Goal: Task Accomplishment & Management: Use online tool/utility

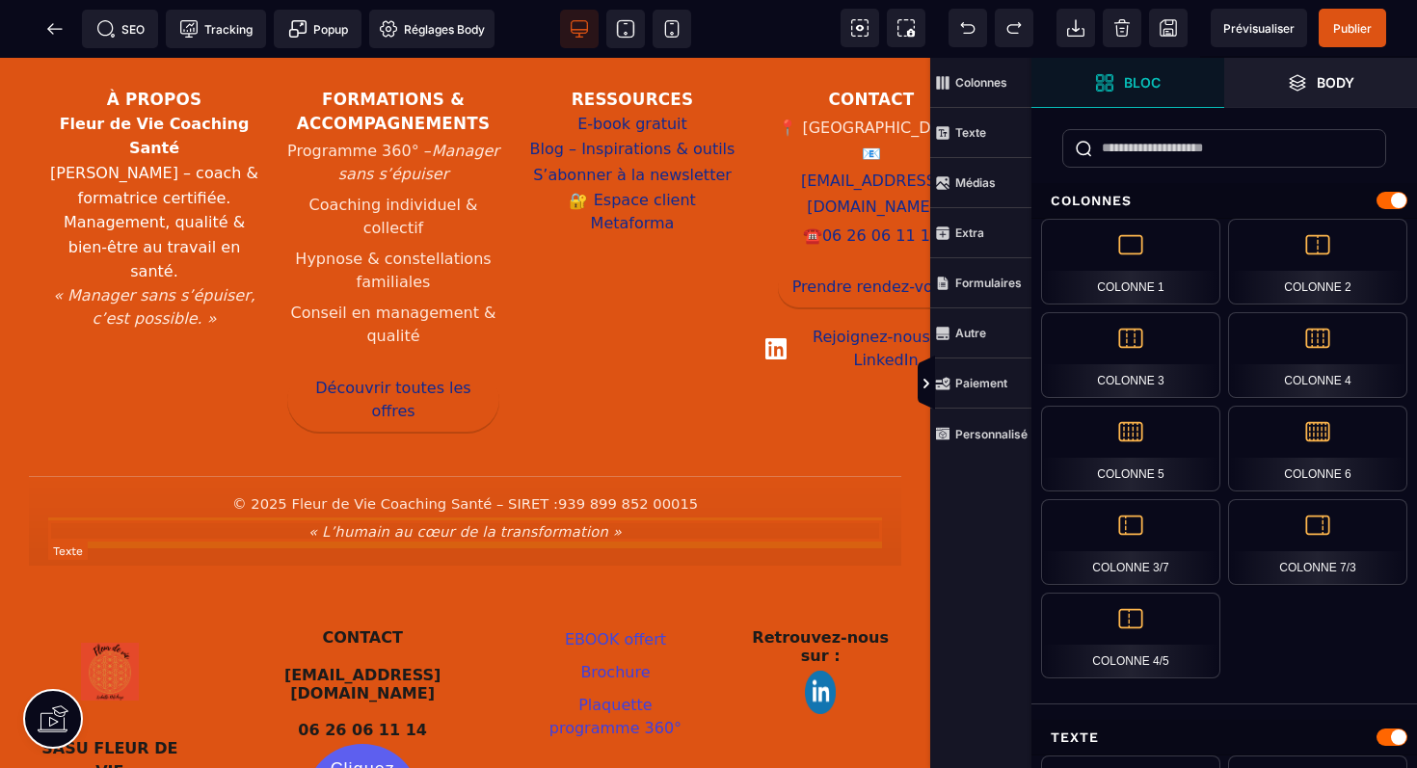
scroll to position [3768, 0]
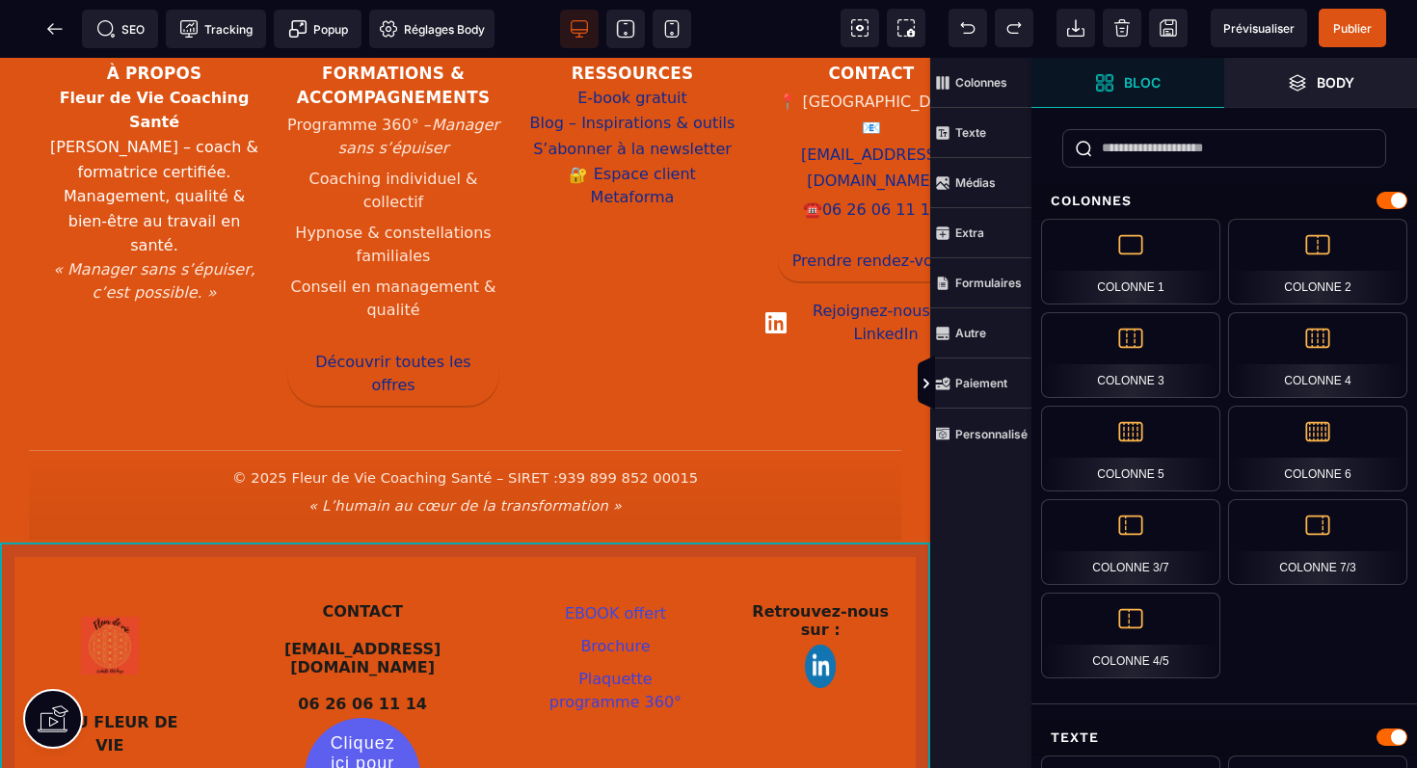
click at [905, 569] on div "SASU FLEUR DE VIE SIRET : 939 899 852 00015 NDA : [PHONE_NUMBER] CONTACT [EMAIL…" at bounding box center [465, 750] width 930 height 362
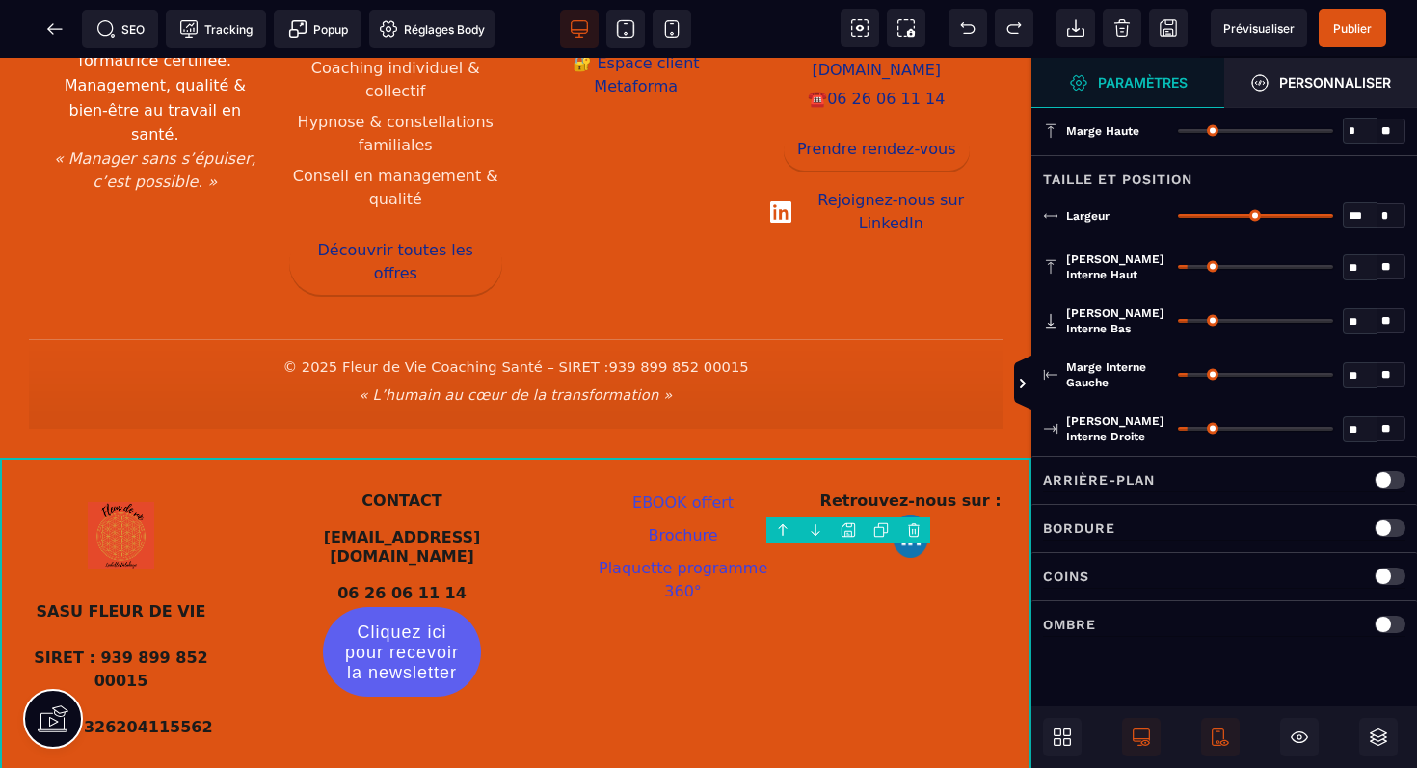
scroll to position [3679, 0]
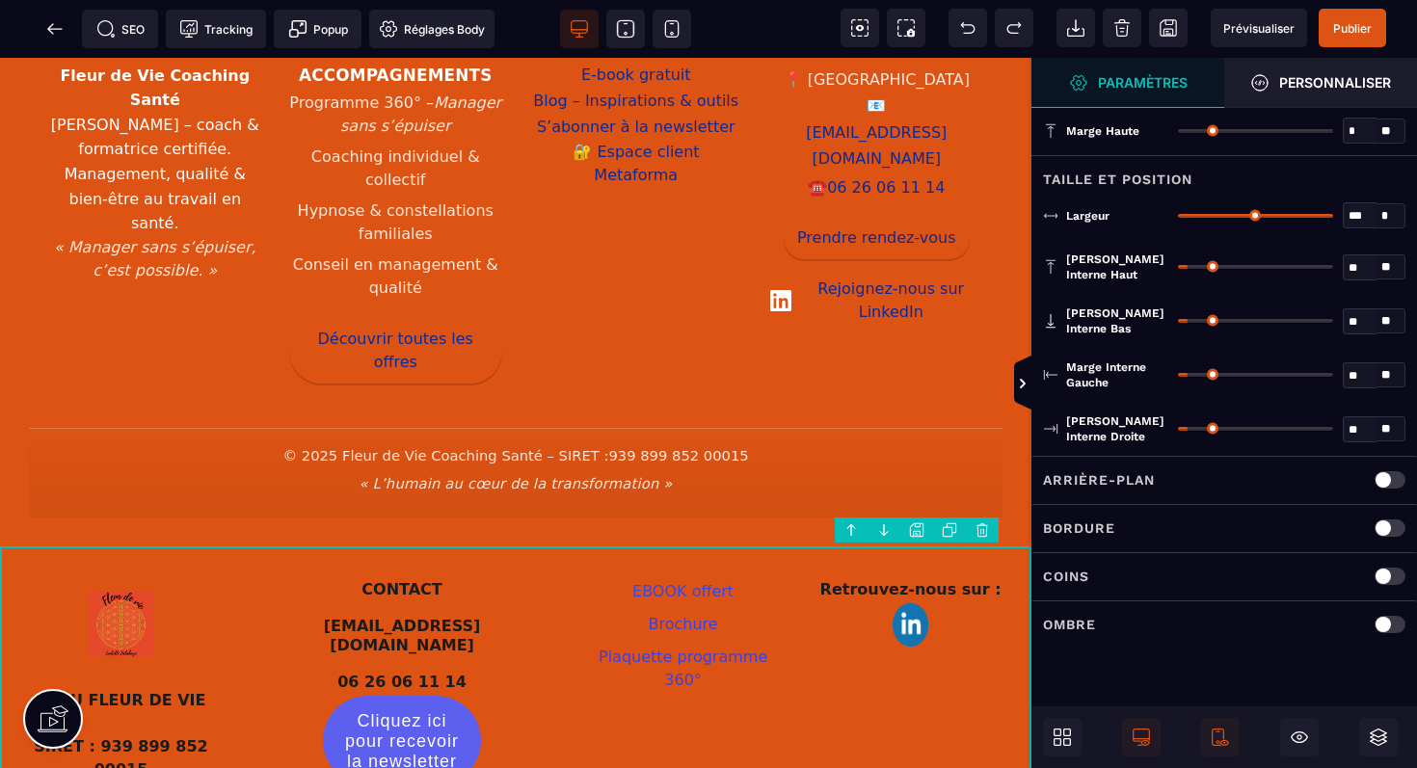
click at [981, 531] on body "B I U S A ******* Ajouter une colonne [GEOGRAPHIC_DATA]" at bounding box center [708, 384] width 1417 height 768
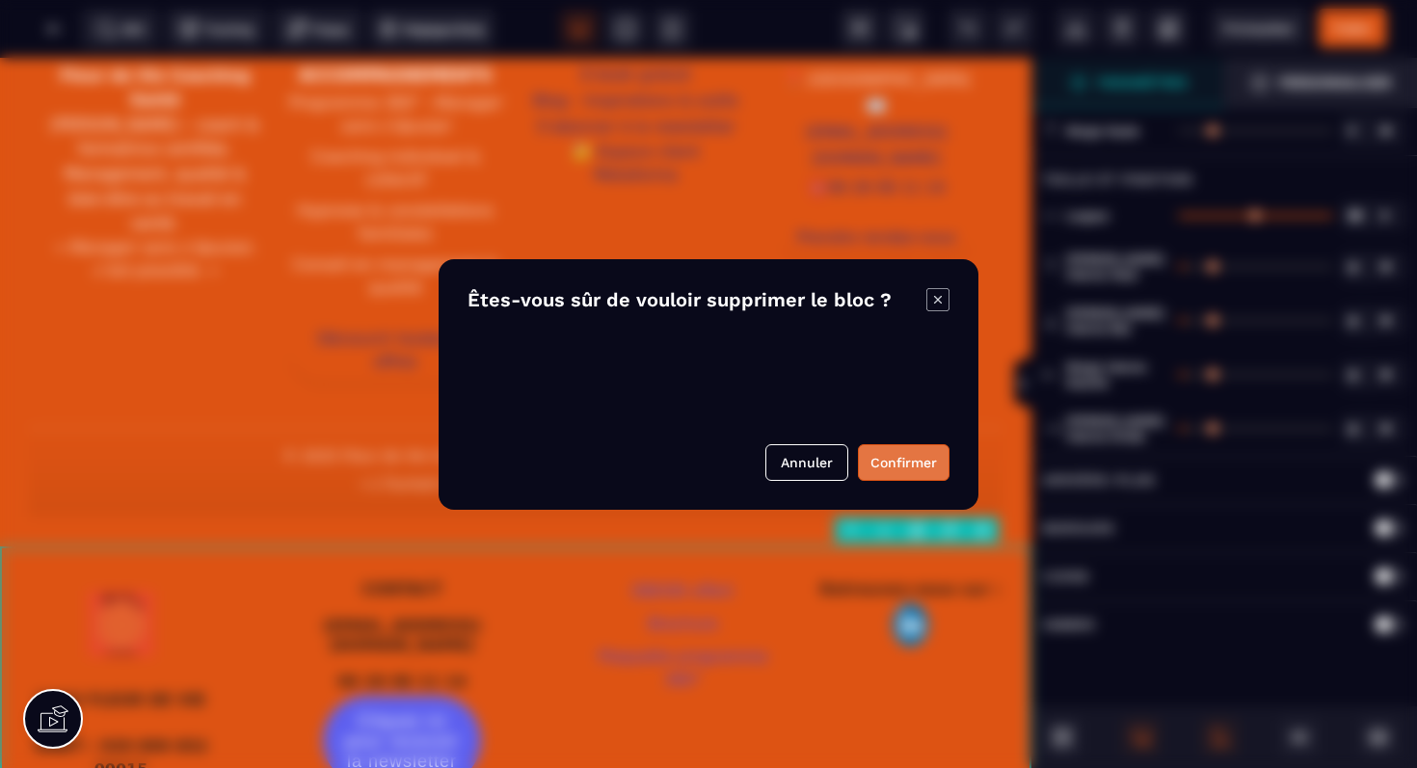
click at [900, 464] on button "Confirmer" at bounding box center [904, 462] width 92 height 37
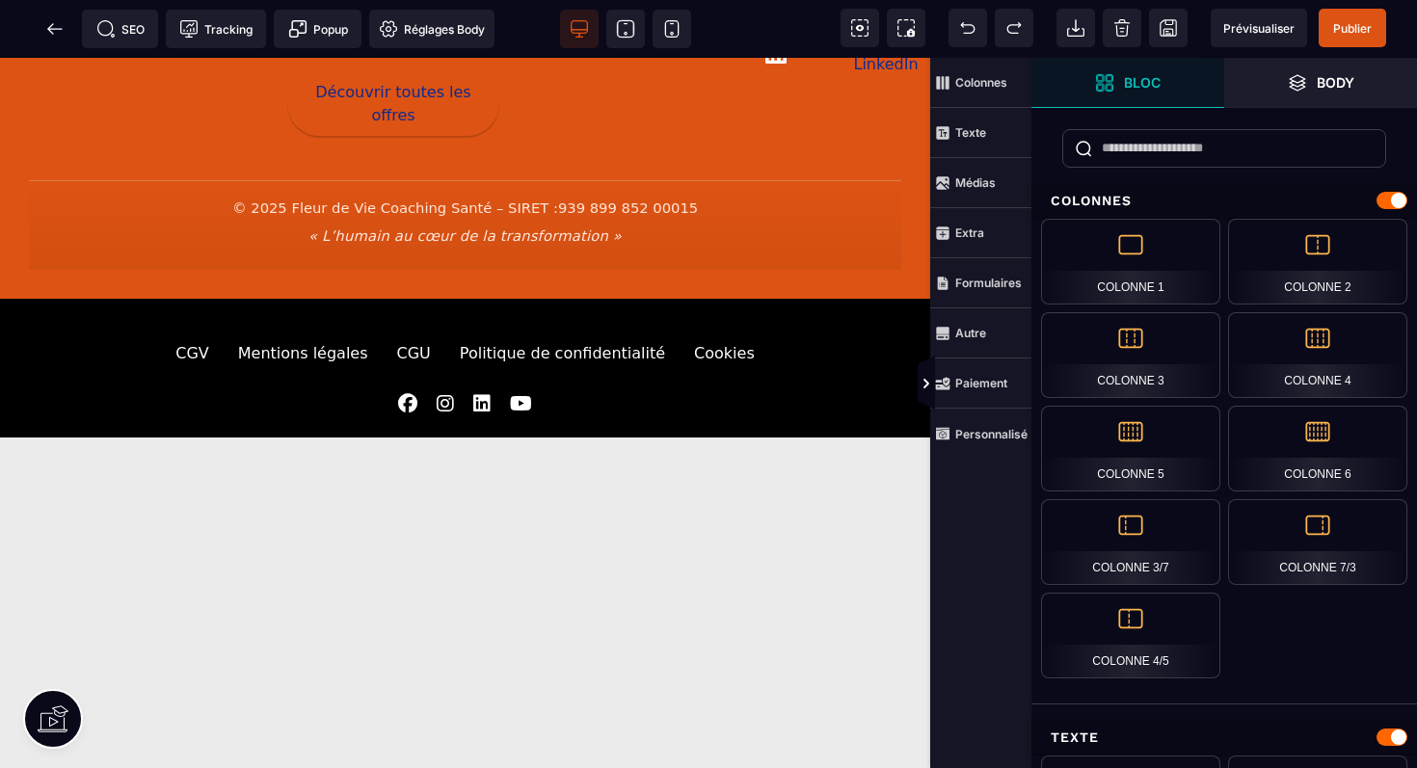
scroll to position [4146, 0]
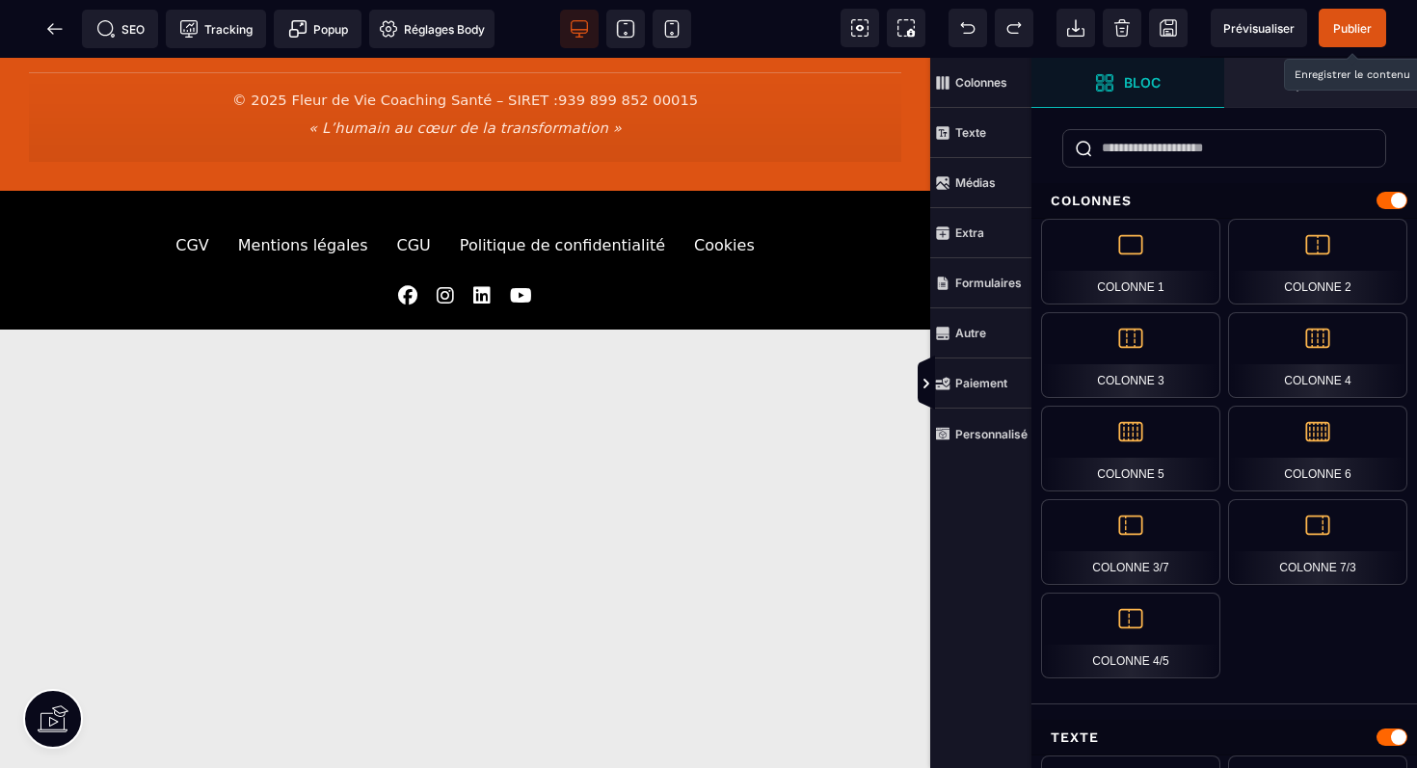
click at [1367, 39] on span "Publier" at bounding box center [1352, 28] width 67 height 39
click at [54, 28] on icon at bounding box center [54, 28] width 14 height 1
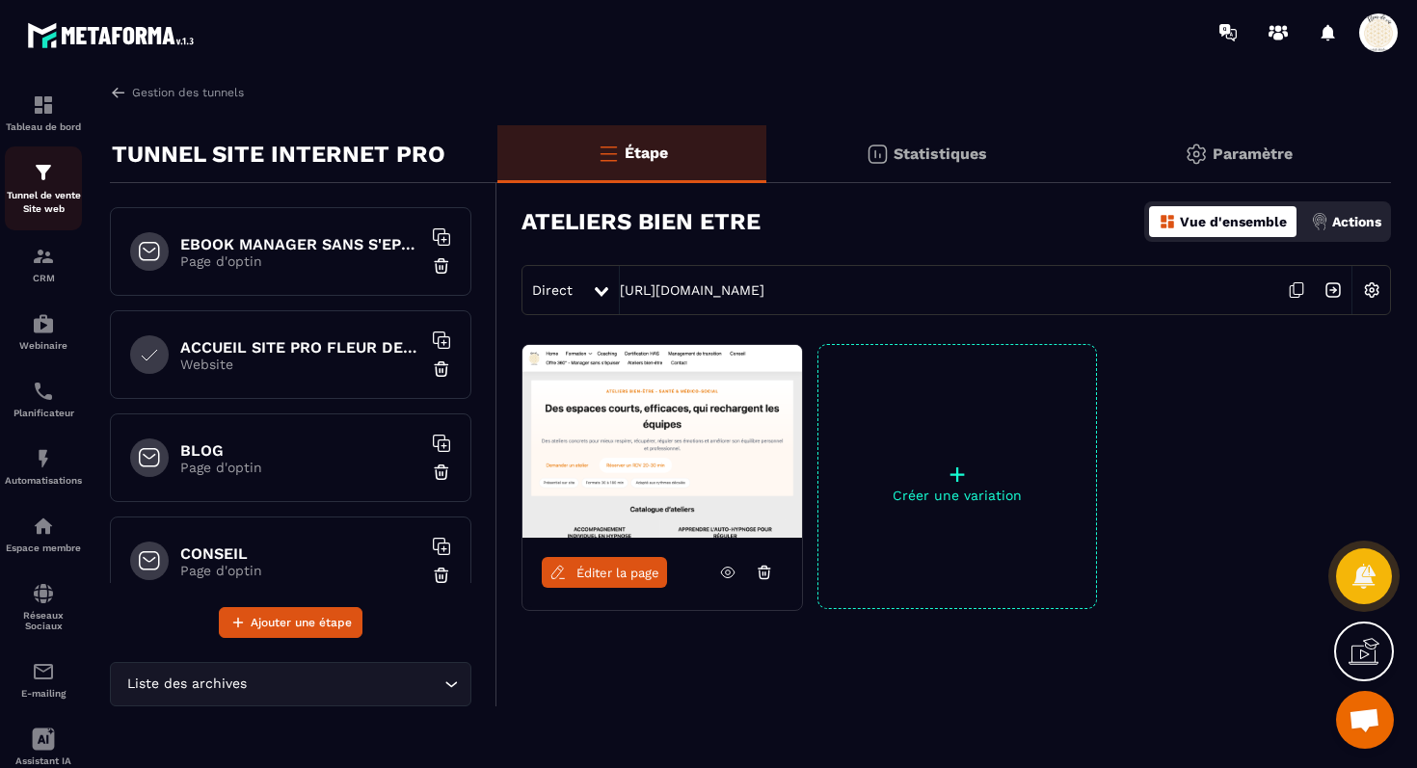
click at [47, 186] on div "Tunnel de vente Site web" at bounding box center [43, 188] width 77 height 55
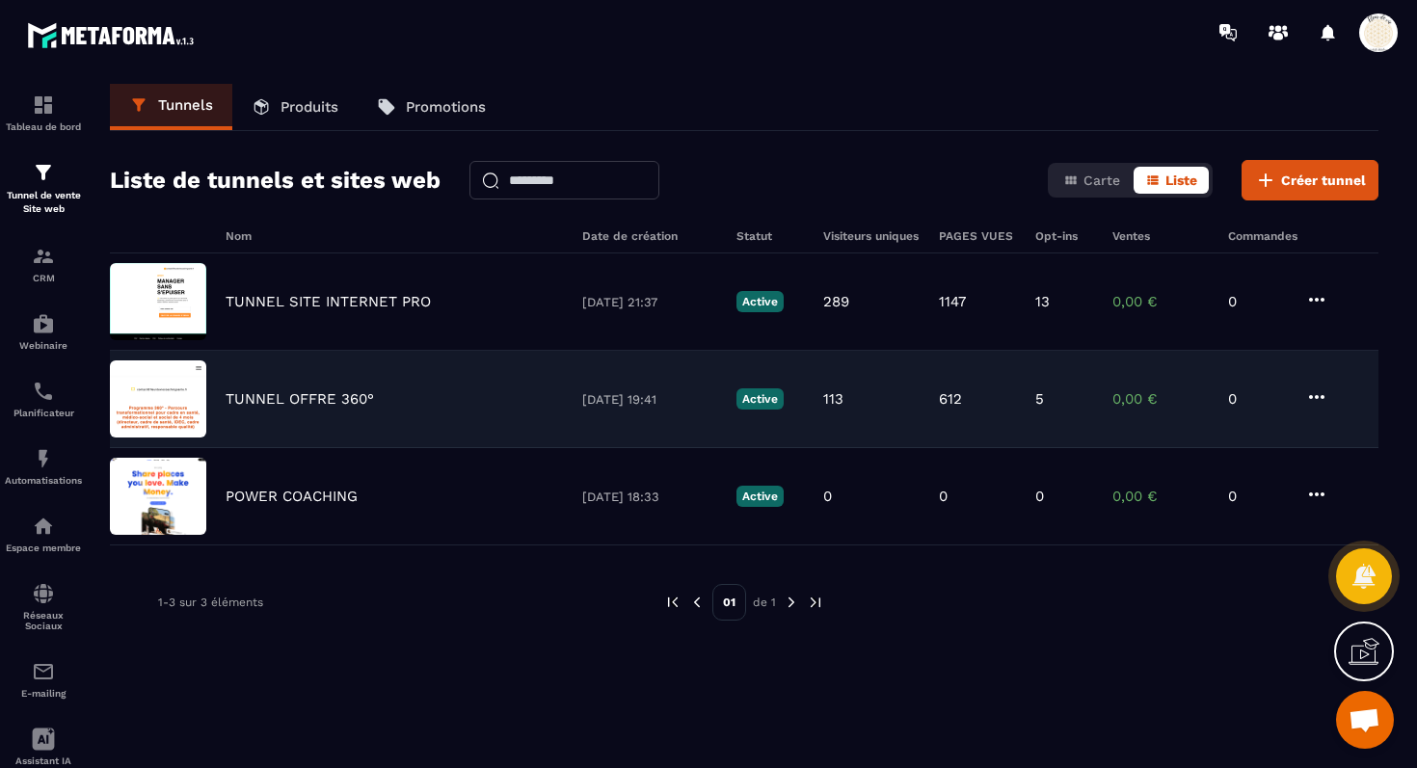
click at [292, 401] on p "TUNNEL OFFRE 360°" at bounding box center [300, 398] width 148 height 17
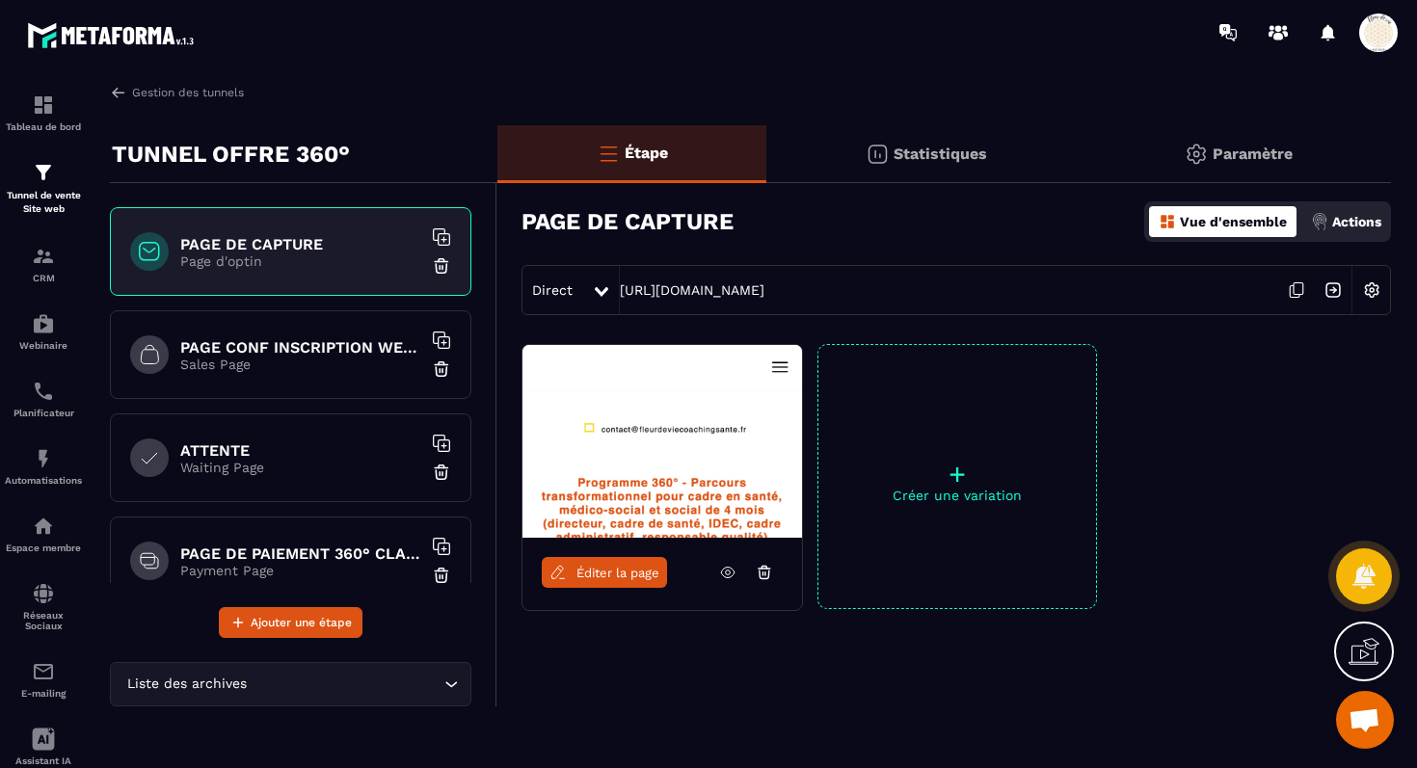
click at [609, 569] on span "Éditer la page" at bounding box center [618, 573] width 83 height 14
